Goal: Check status: Check status

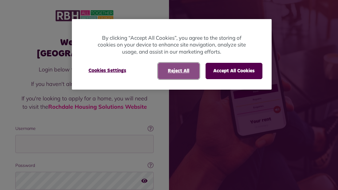
click at [185, 72] on button "Reject All" at bounding box center [179, 71] width 42 height 16
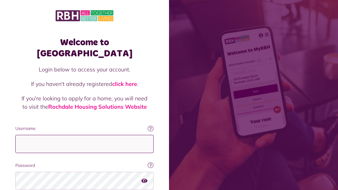
click at [86, 135] on input "Username" at bounding box center [84, 144] width 138 height 18
type input "**********"
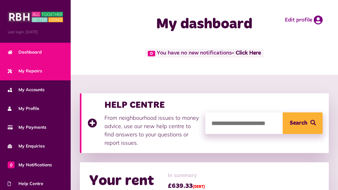
click at [25, 68] on span "My Repairs" at bounding box center [25, 71] width 34 height 6
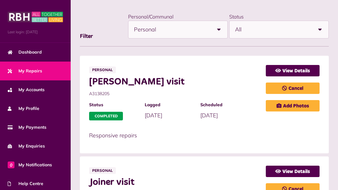
scroll to position [86, 0]
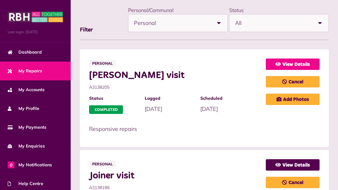
click at [303, 60] on link "View Details" at bounding box center [293, 63] width 54 height 11
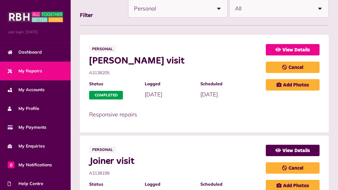
scroll to position [111, 0]
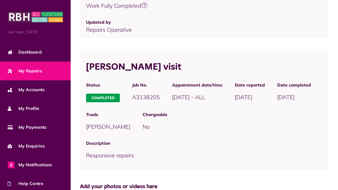
scroll to position [472, 0]
